Goal: Navigation & Orientation: Understand site structure

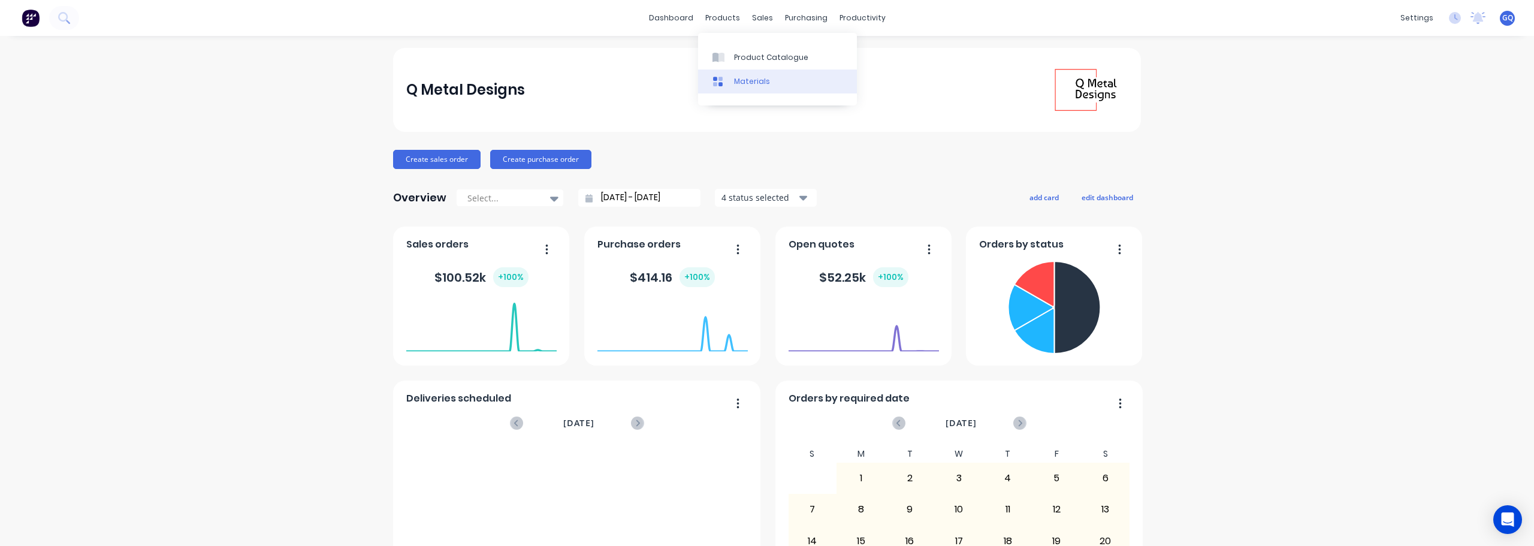
click at [741, 84] on div "Materials" at bounding box center [752, 81] width 36 height 11
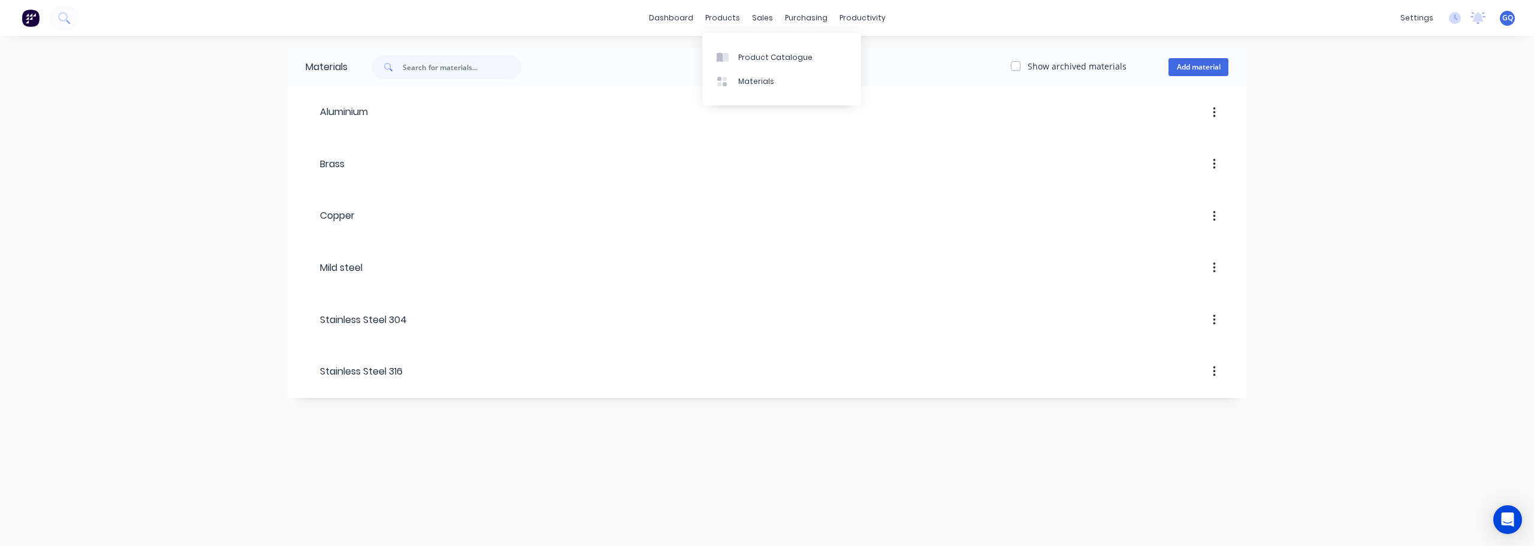
drag, startPoint x: 713, startPoint y: 16, endPoint x: 725, endPoint y: 30, distance: 19.1
click at [713, 16] on div "products" at bounding box center [722, 18] width 47 height 18
click at [745, 55] on div "Product Catalogue" at bounding box center [775, 57] width 74 height 11
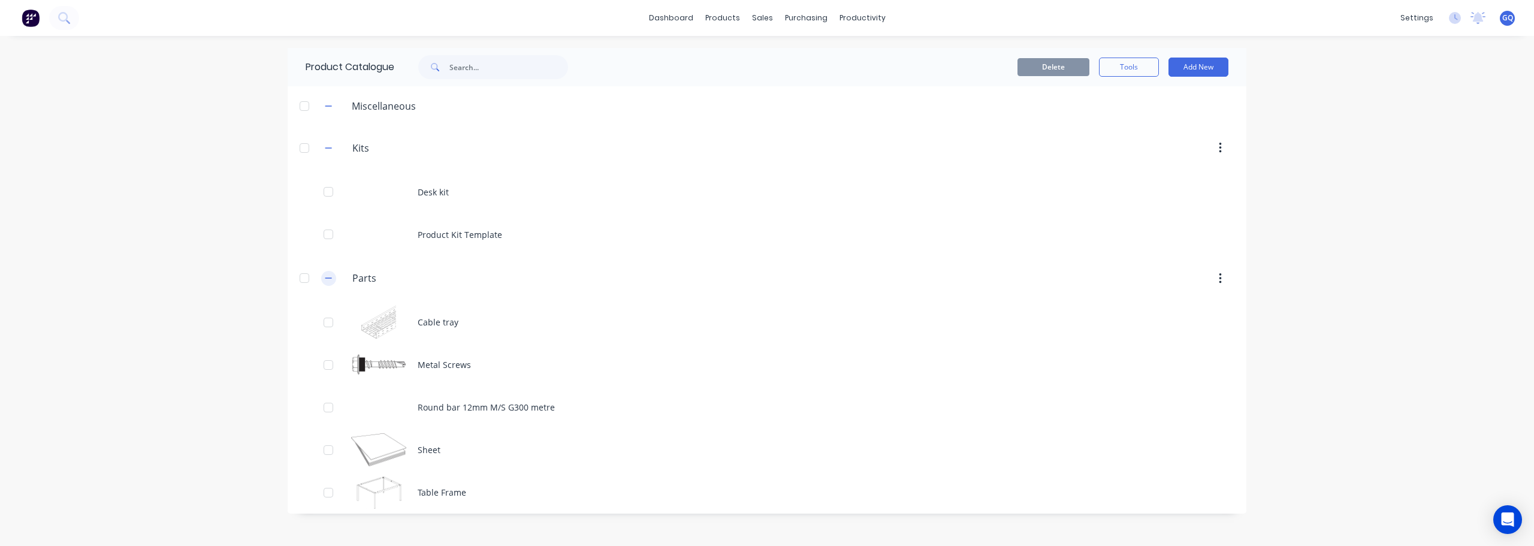
click at [333, 281] on button "button" at bounding box center [328, 278] width 15 height 15
drag, startPoint x: 1124, startPoint y: 52, endPoint x: 1133, endPoint y: 64, distance: 14.5
click at [1125, 52] on div "Delete Tools Add New" at bounding box center [922, 67] width 649 height 38
click at [1135, 64] on button "Tools" at bounding box center [1129, 67] width 60 height 19
click at [1090, 122] on div "Stocktake" at bounding box center [1102, 121] width 92 height 17
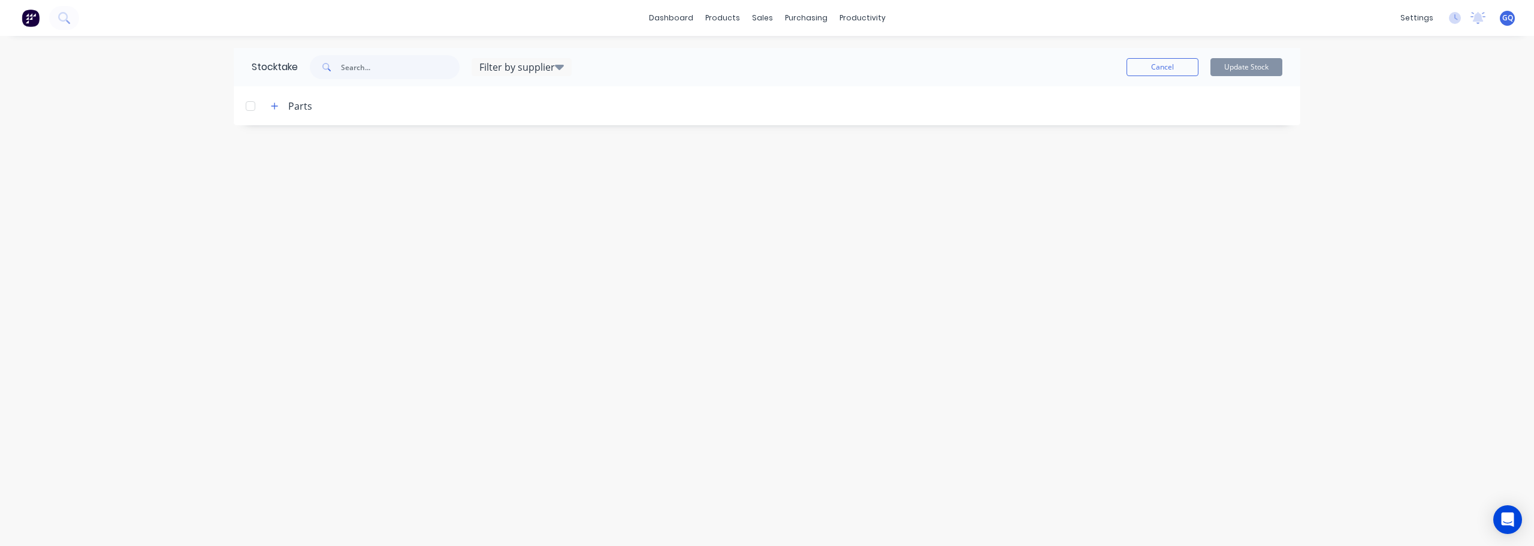
click at [293, 107] on div "Parts" at bounding box center [300, 106] width 24 height 14
click at [270, 105] on button "button" at bounding box center [274, 105] width 15 height 15
click at [691, 22] on link "dashboard" at bounding box center [671, 18] width 56 height 18
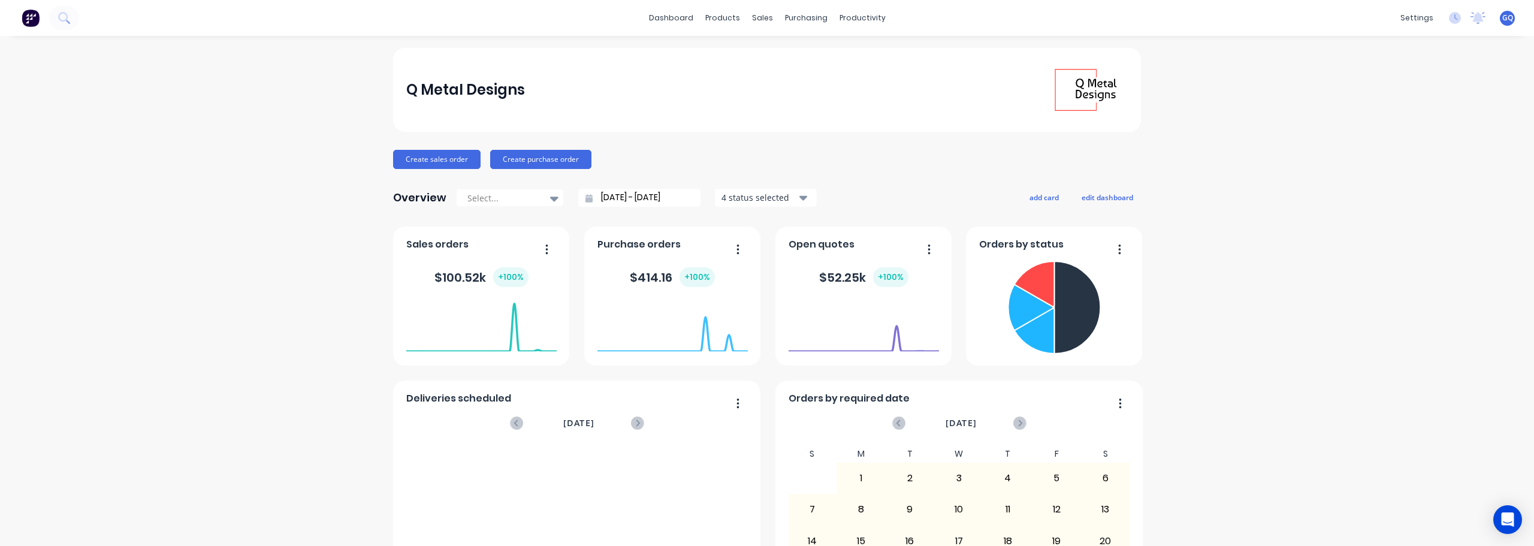
click at [1088, 80] on img at bounding box center [1086, 90] width 84 height 84
